Goal: Transaction & Acquisition: Purchase product/service

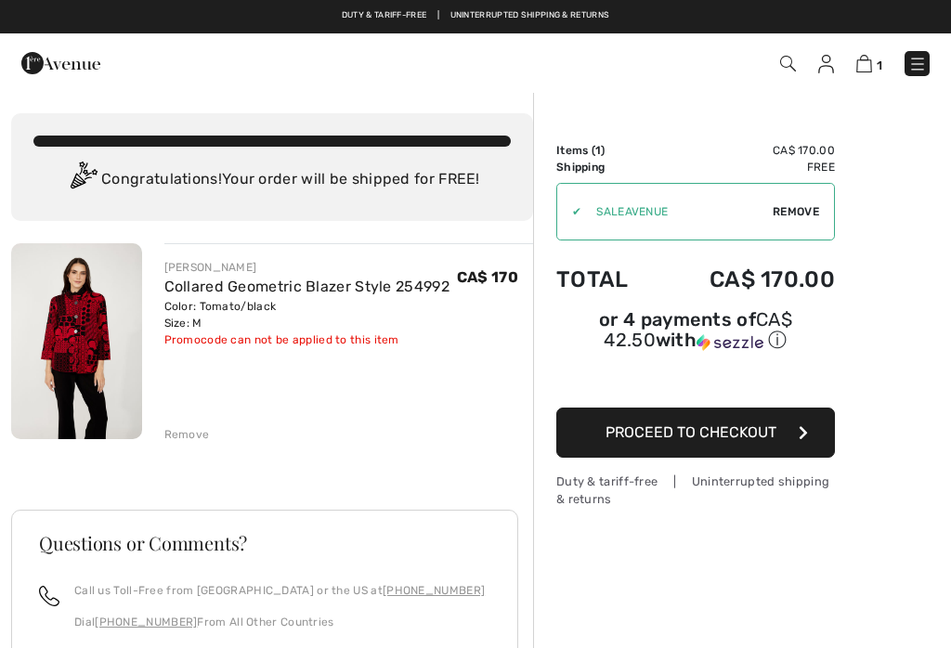
click at [700, 445] on button "Proceed to Checkout" at bounding box center [695, 433] width 279 height 50
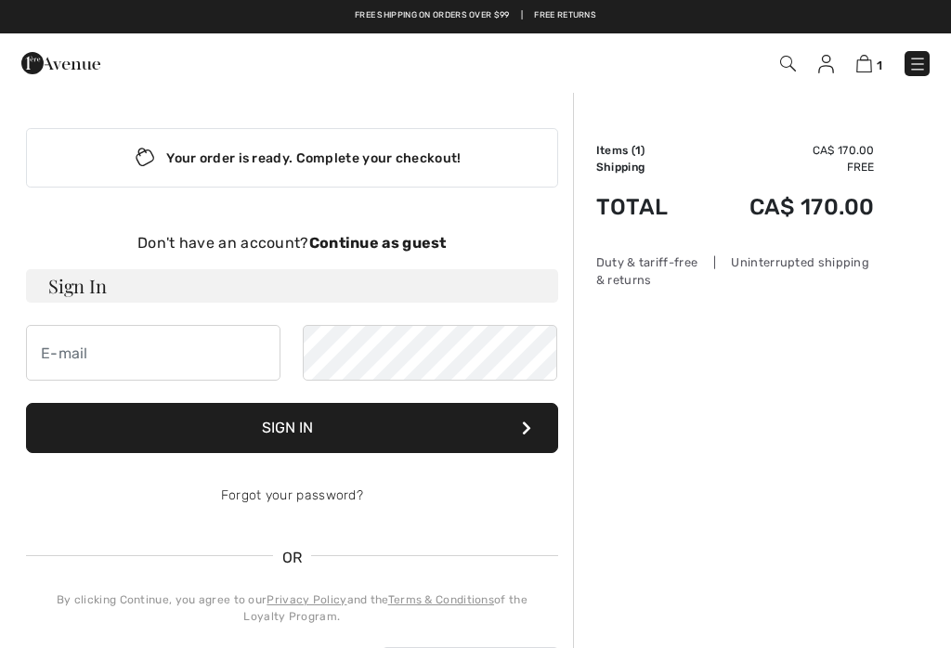
click at [397, 238] on strong "Continue as guest" at bounding box center [377, 243] width 137 height 18
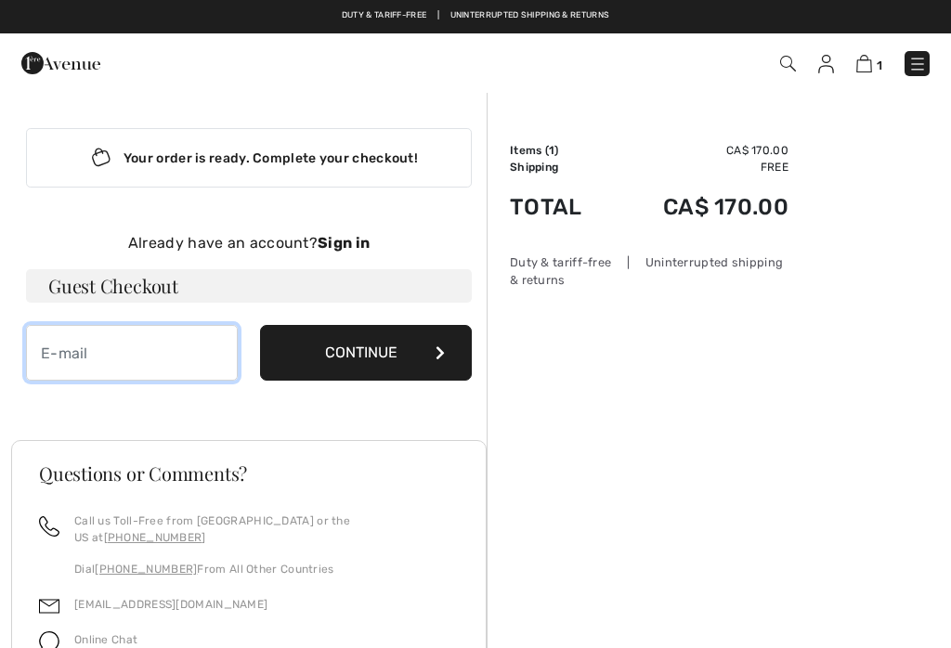
click at [82, 378] on input "email" at bounding box center [132, 353] width 212 height 56
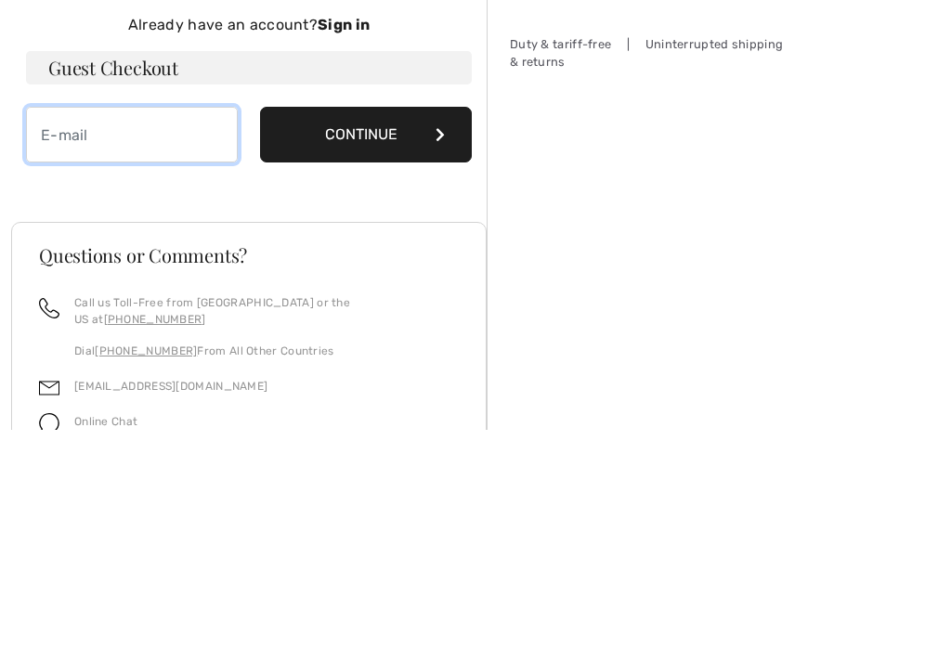
type input "s"
type input "[EMAIL_ADDRESS][DOMAIN_NAME]"
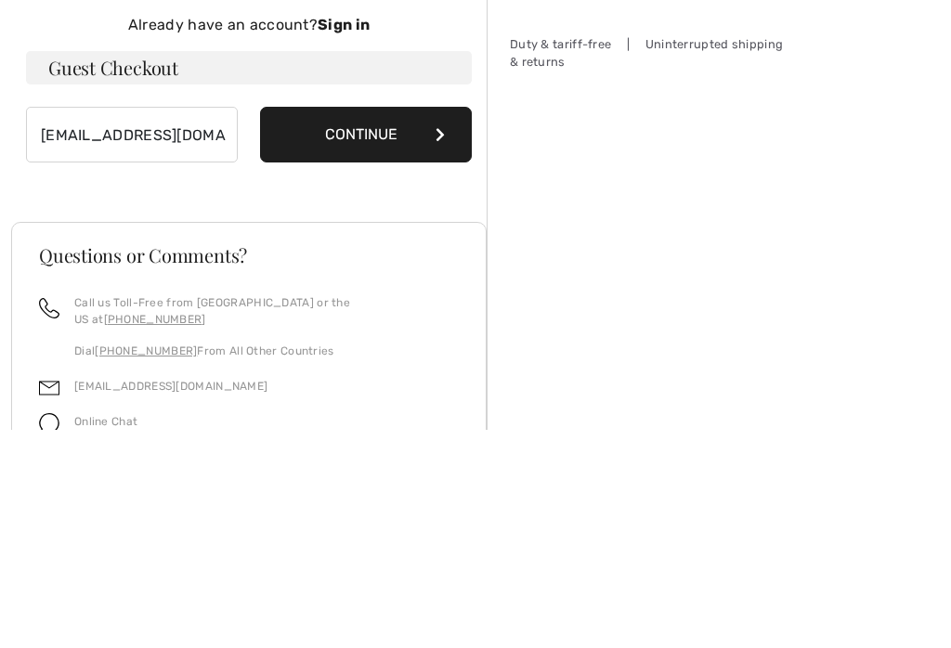
click at [381, 325] on button "Continue" at bounding box center [366, 353] width 212 height 56
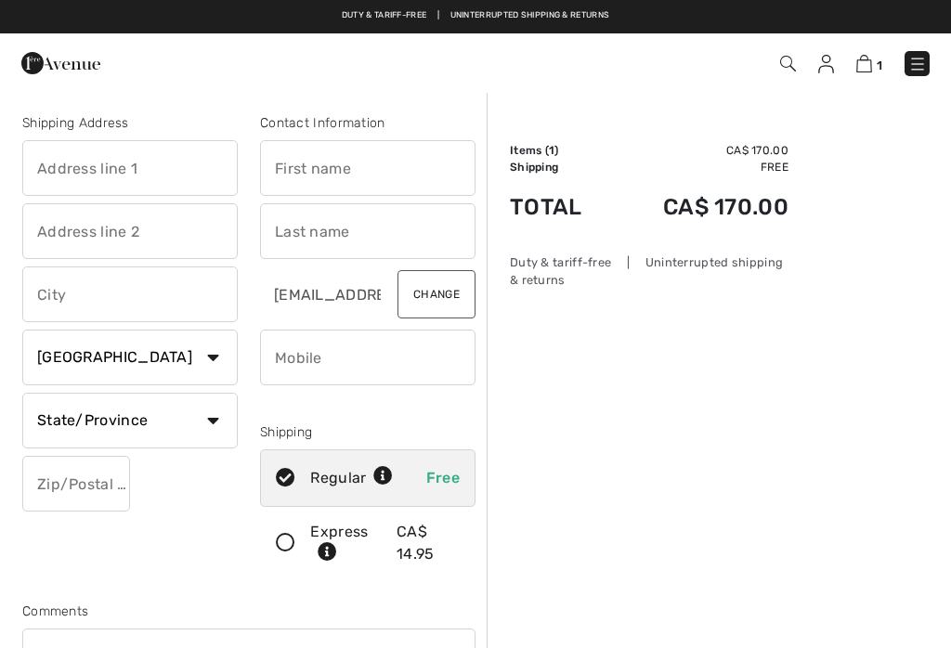
click at [73, 174] on input "text" at bounding box center [129, 168] width 215 height 56
click at [352, 177] on input "text" at bounding box center [367, 168] width 215 height 56
type input "47121 MacFarlane Place"
click at [316, 251] on input "text" at bounding box center [367, 231] width 215 height 56
type input "Maryse"
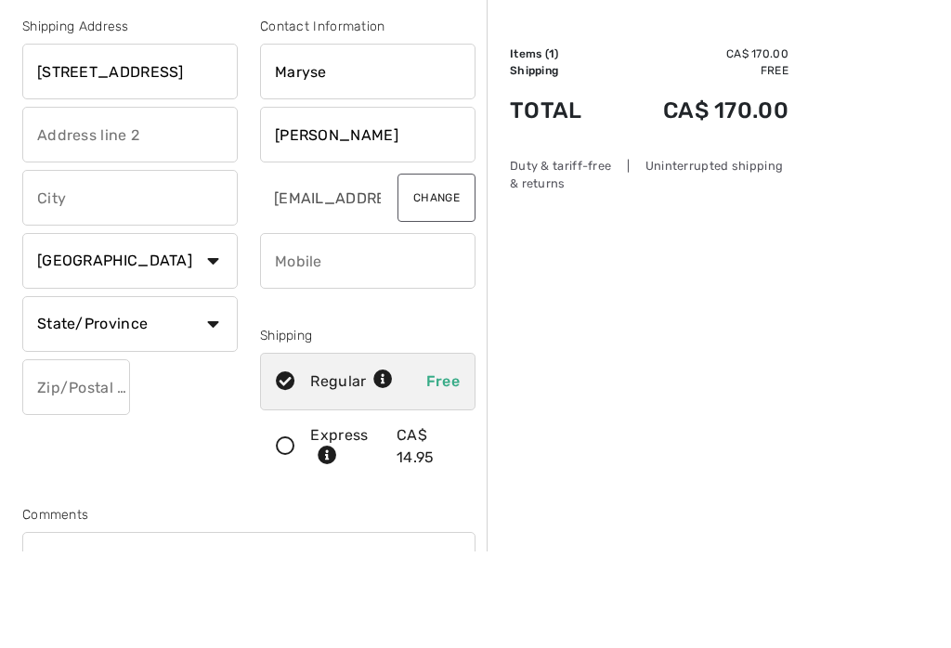
click at [84, 267] on input "text" at bounding box center [129, 295] width 215 height 56
type input "[PERSON_NAME]"
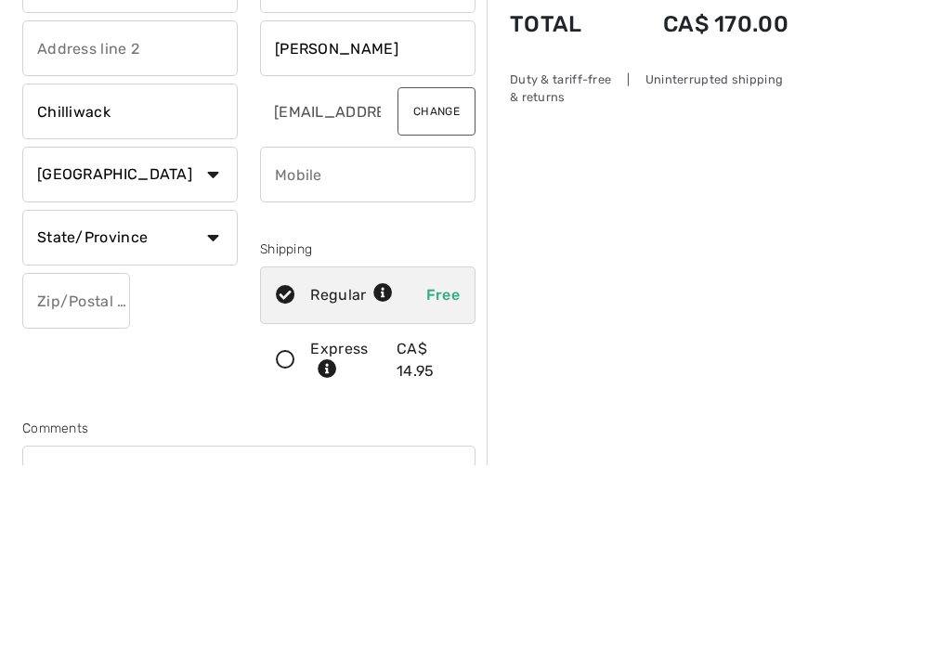
click at [222, 393] on select "State/Province Alberta British Columbia Manitoba New Brunswick Newfoundland and…" at bounding box center [129, 421] width 215 height 56
type input "Chilliwack"
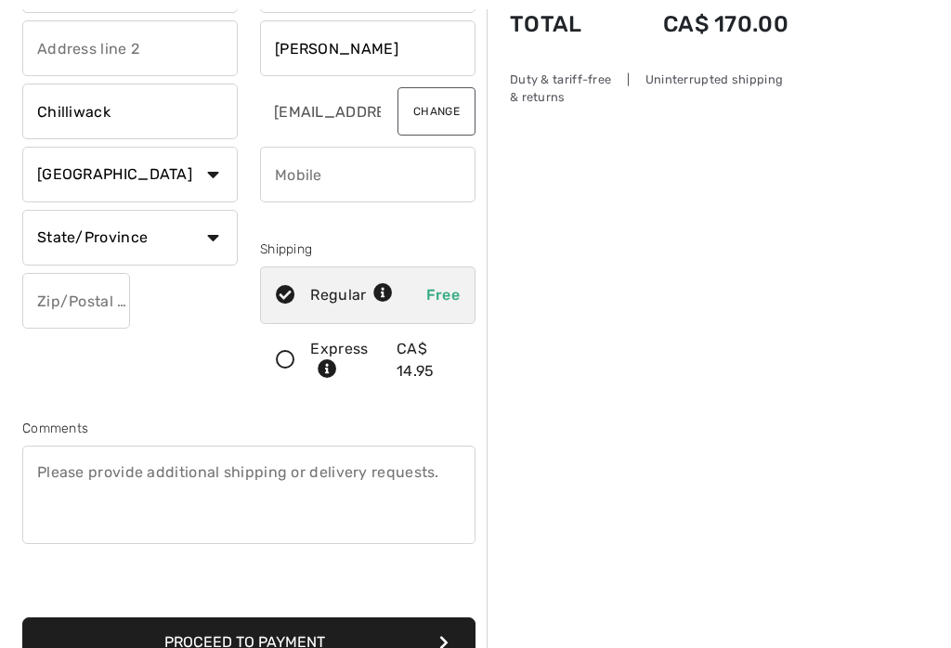
select select "BC"
click at [318, 181] on input "phone" at bounding box center [367, 175] width 215 height 56
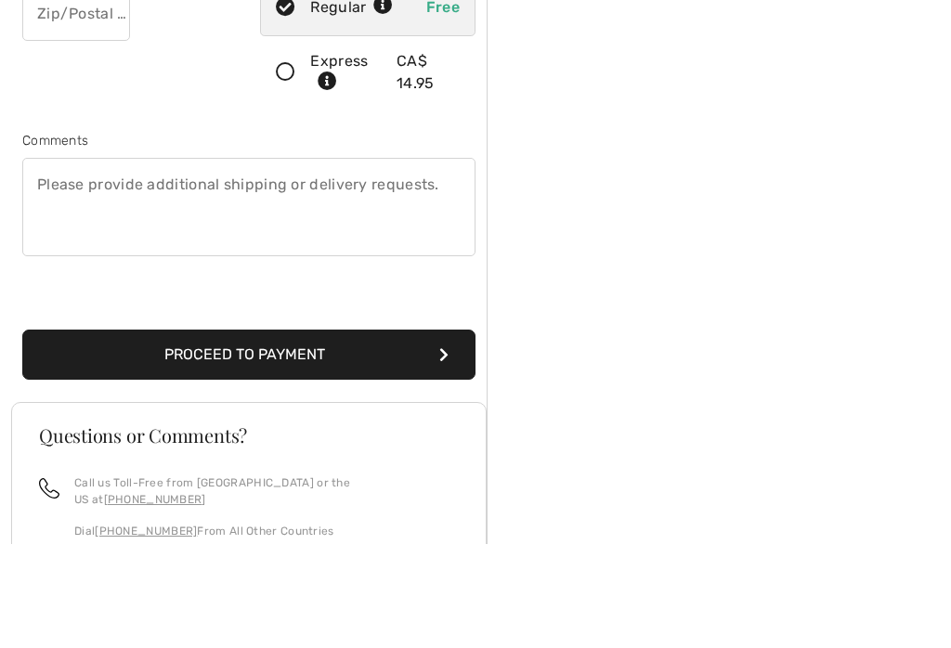
scroll to position [413, 0]
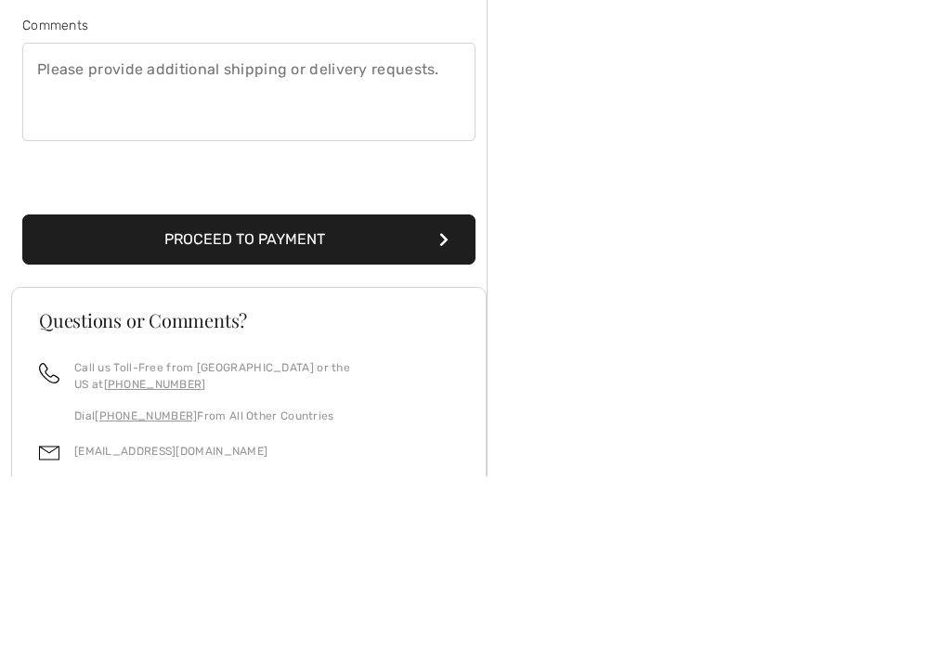
type input "6138231013"
click at [275, 387] on button "Proceed to Payment" at bounding box center [248, 412] width 453 height 50
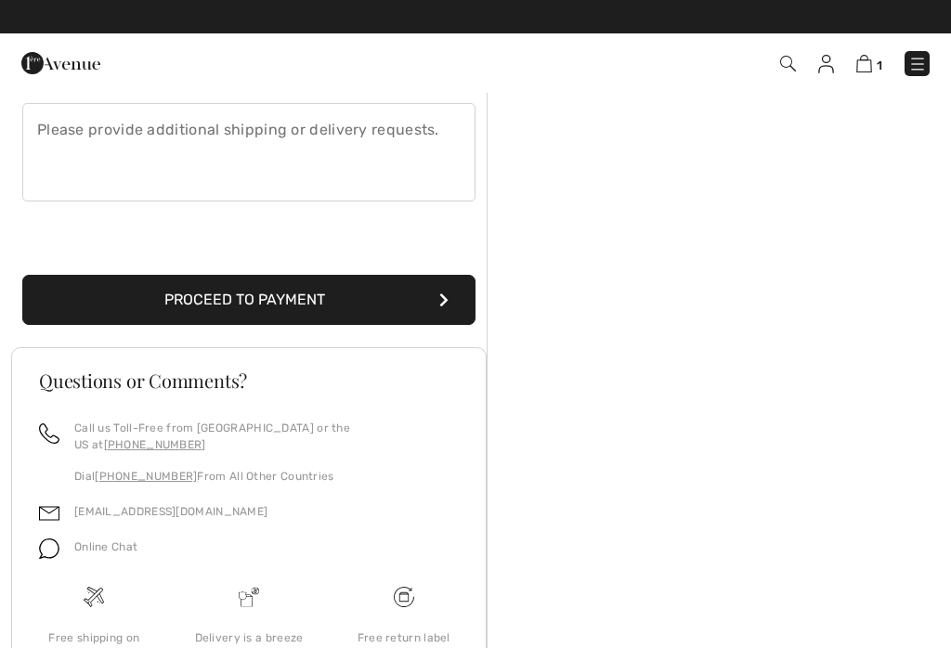
scroll to position [322, 0]
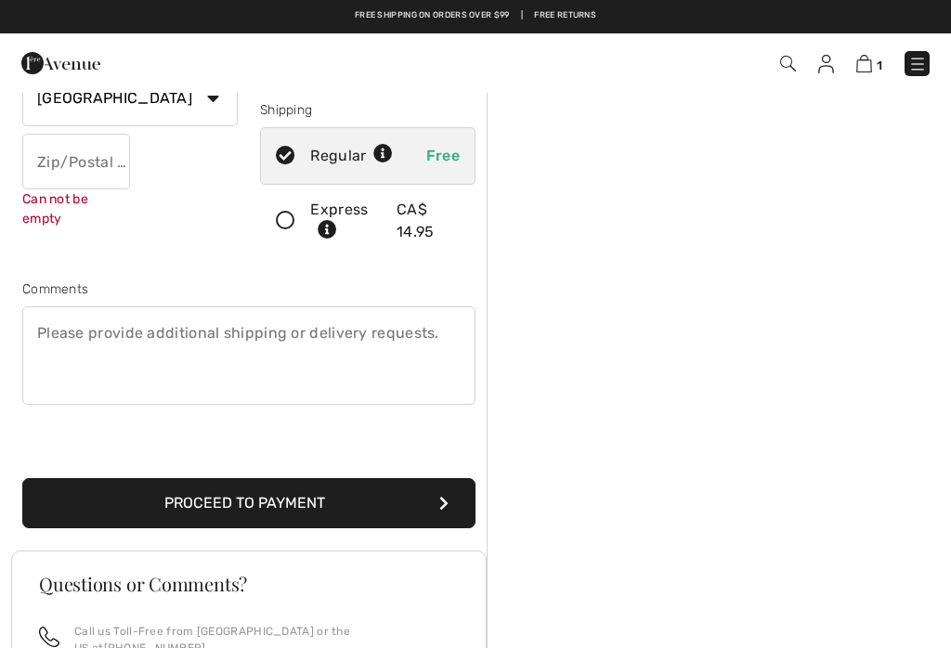
click at [49, 163] on input "text" at bounding box center [76, 162] width 108 height 56
type input "2"
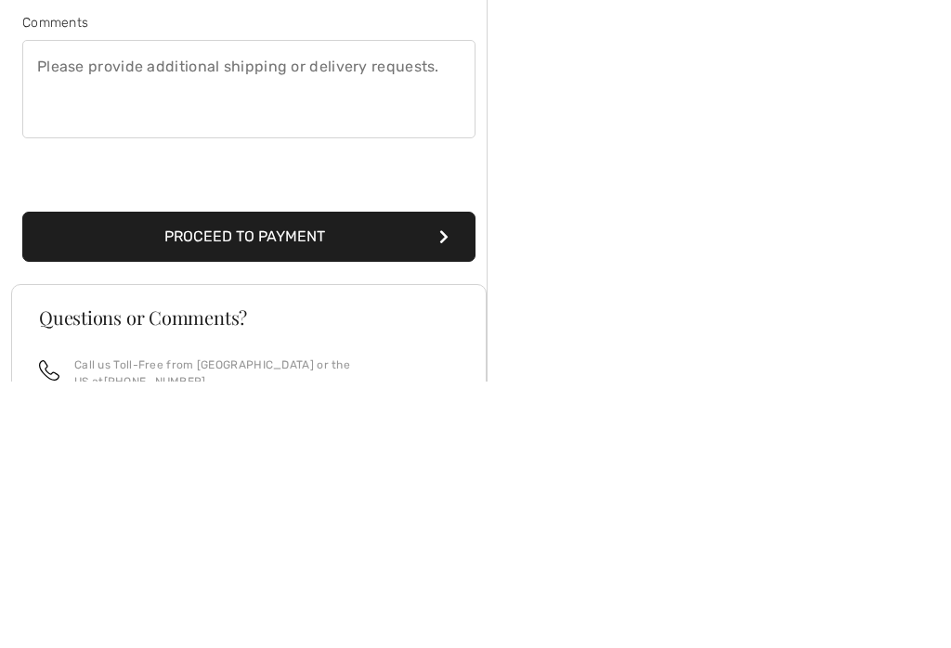
type input "V2R0P3"
click at [276, 478] on button "Proceed to Payment" at bounding box center [248, 503] width 453 height 50
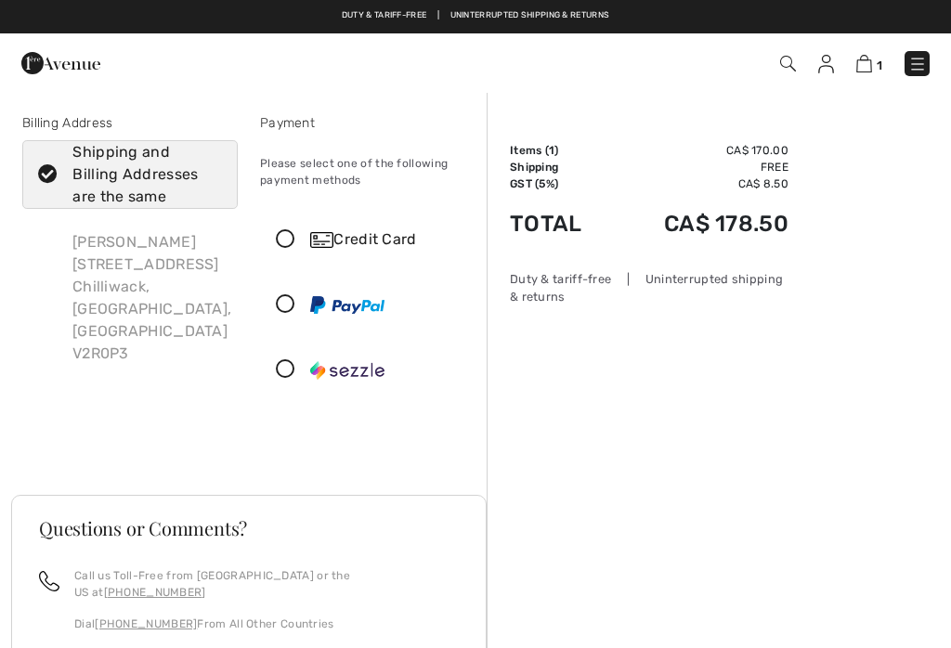
click at [284, 312] on icon at bounding box center [285, 305] width 49 height 20
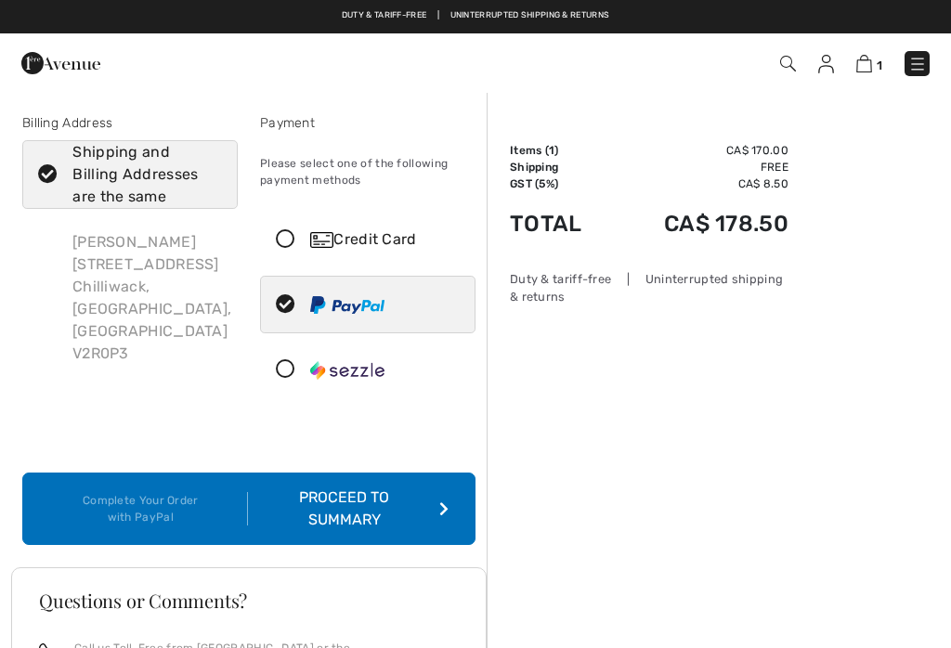
click at [359, 508] on div "Proceed to Summary" at bounding box center [348, 509] width 201 height 45
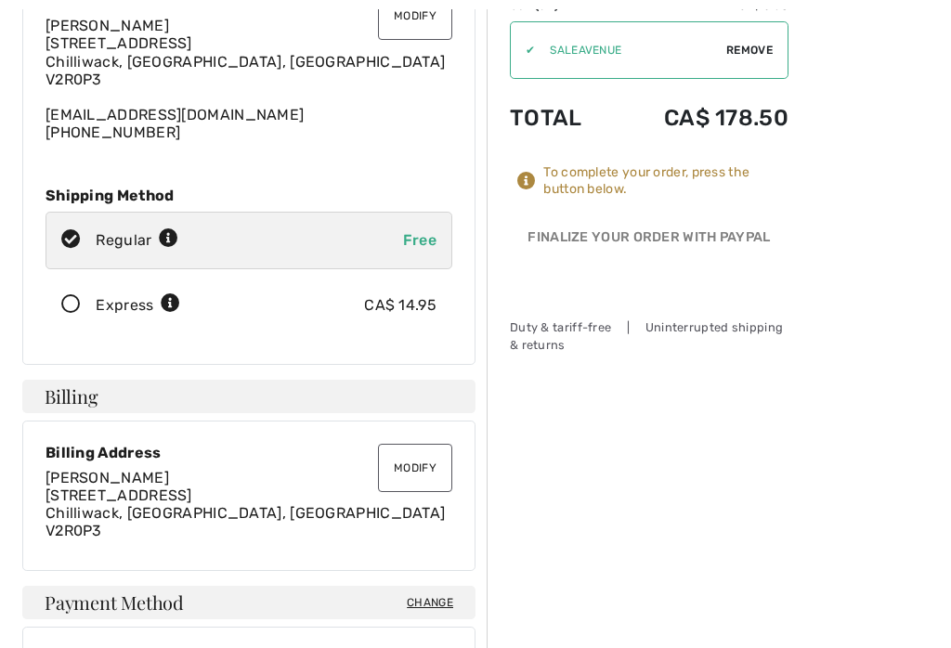
scroll to position [177, 0]
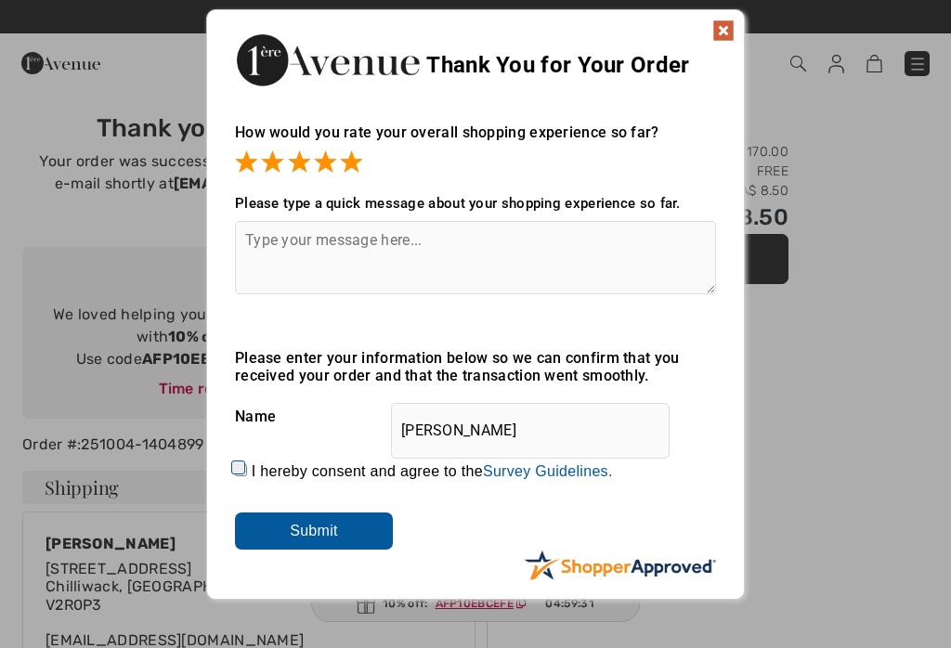
click at [264, 477] on label "I hereby consent and agree to the By submitting a review, you grant permission …" at bounding box center [432, 471] width 361 height 17
click at [247, 476] on input "I hereby consent and agree to the By submitting a review, you grant permission …" at bounding box center [241, 470] width 12 height 12
checkbox input "true"
click at [357, 540] on input "Submit" at bounding box center [314, 531] width 158 height 37
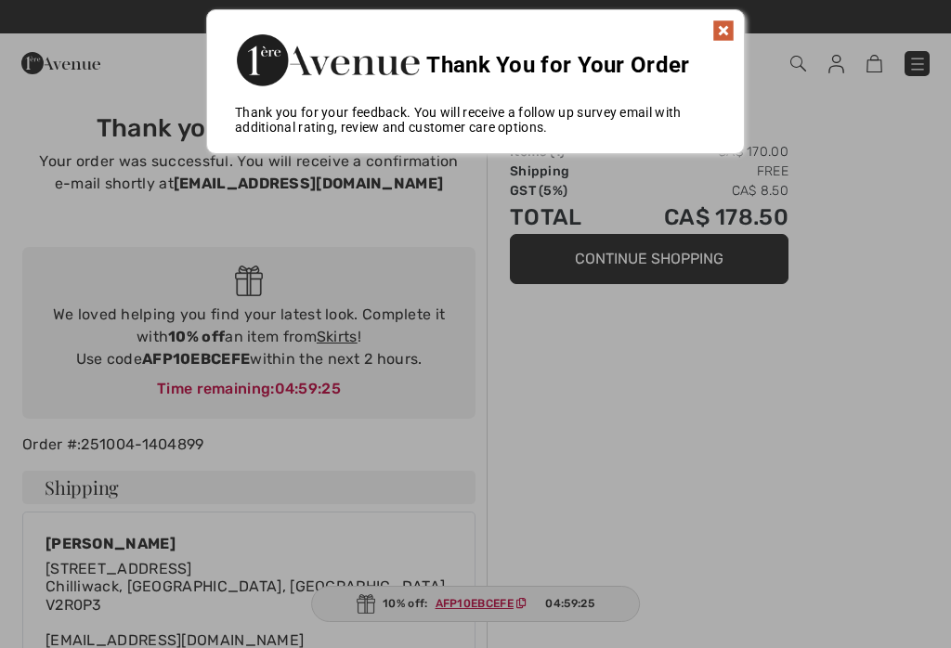
click at [728, 40] on img at bounding box center [723, 31] width 22 height 22
